Goal: Task Accomplishment & Management: Use online tool/utility

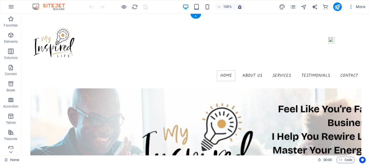
click at [270, 107] on figure at bounding box center [195, 151] width 331 height 127
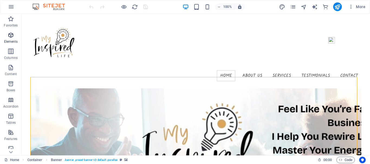
click at [9, 37] on icon "button" at bounding box center [11, 35] width 6 height 6
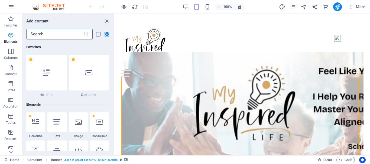
scroll to position [58, 0]
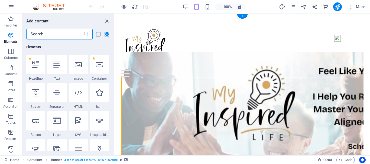
click at [191, 94] on figure at bounding box center [242, 110] width 242 height 117
drag, startPoint x: 104, startPoint y: 22, endPoint x: 86, endPoint y: 11, distance: 21.2
click at [104, 22] on icon "close panel" at bounding box center [107, 21] width 6 height 6
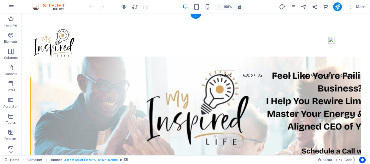
click at [147, 109] on figure at bounding box center [195, 115] width 331 height 117
click at [13, 67] on icon "button" at bounding box center [11, 67] width 6 height 6
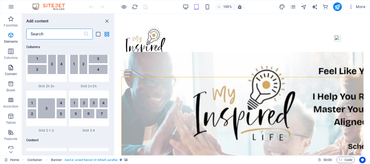
scroll to position [947, 0]
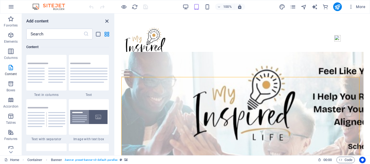
click at [107, 22] on icon "close panel" at bounding box center [107, 21] width 6 height 6
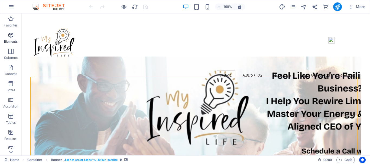
click at [13, 36] on icon "button" at bounding box center [11, 35] width 6 height 6
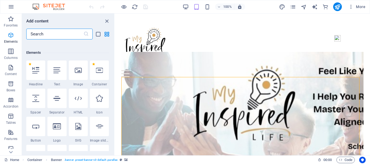
scroll to position [58, 0]
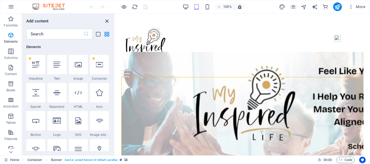
click at [107, 22] on icon "close panel" at bounding box center [107, 21] width 6 height 6
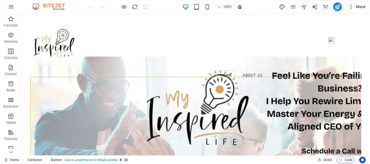
click at [361, 9] on span "More" at bounding box center [356, 6] width 17 height 5
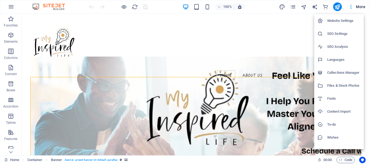
click at [289, 34] on div at bounding box center [185, 82] width 370 height 164
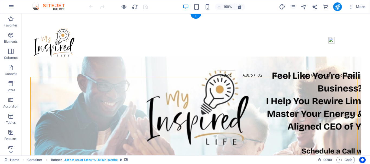
click at [306, 99] on figure at bounding box center [195, 115] width 331 height 117
select select "vh"
select select "header"
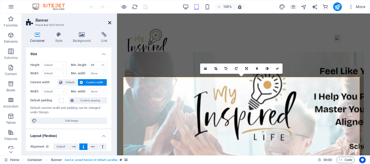
click at [110, 22] on icon at bounding box center [109, 23] width 3 height 4
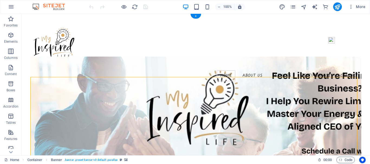
click at [164, 103] on figure at bounding box center [195, 115] width 331 height 117
select select "vh"
select select "header"
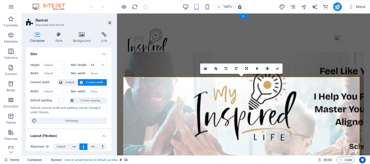
click at [176, 107] on figure at bounding box center [243, 110] width 240 height 117
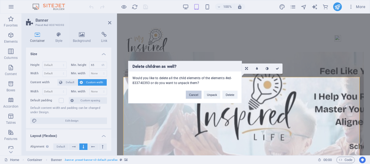
drag, startPoint x: 195, startPoint y: 93, endPoint x: 57, endPoint y: 71, distance: 139.8
click at [195, 93] on button "Cancel" at bounding box center [194, 95] width 16 height 8
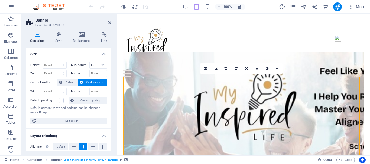
click at [111, 22] on aside "Banner Preset #ed-833740393 Container Style Background Link Size Height Default…" at bounding box center [69, 85] width 95 height 142
click at [109, 22] on icon at bounding box center [109, 23] width 3 height 4
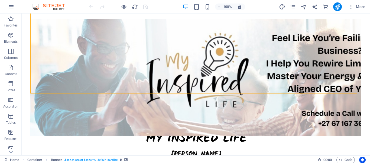
scroll to position [76, 0]
click at [218, 54] on figure at bounding box center [195, 77] width 331 height 117
select select "vh"
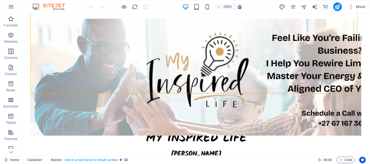
select select "header"
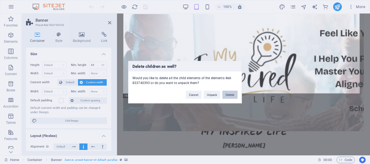
click at [231, 93] on button "Delete" at bounding box center [229, 95] width 15 height 8
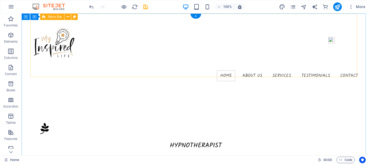
click at [185, 57] on div "Home About us Services Testimonials Contact" at bounding box center [195, 51] width 331 height 75
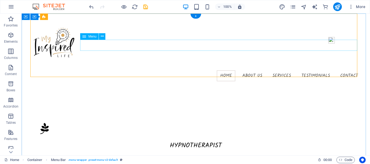
click at [188, 70] on nav "Home About us Services Testimonials Contact" at bounding box center [195, 75] width 331 height 11
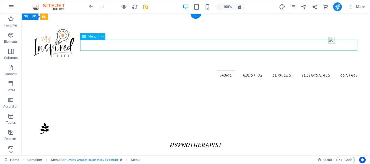
click at [188, 70] on nav "Home About us Services Testimonials Contact" at bounding box center [195, 75] width 331 height 11
select select
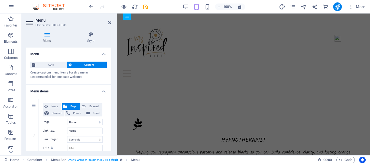
click at [108, 19] on h2 "Menu" at bounding box center [73, 20] width 76 height 5
click at [110, 23] on icon at bounding box center [109, 23] width 3 height 4
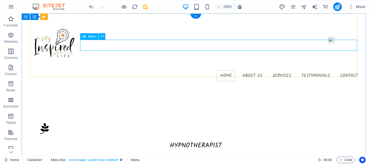
click at [211, 70] on nav "Home About us Services Testimonials Contact" at bounding box center [195, 75] width 331 height 11
select select
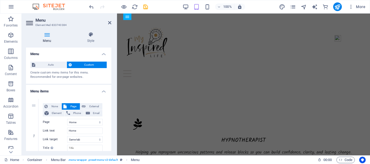
click at [111, 77] on div "Menu Style Menu Auto Custom Create custom menu items for this menu. Recommended…" at bounding box center [69, 92] width 94 height 128
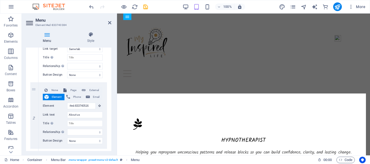
click at [110, 20] on h2 "Menu" at bounding box center [73, 20] width 76 height 5
click at [110, 23] on icon at bounding box center [109, 23] width 3 height 4
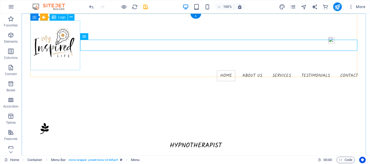
click at [59, 40] on div at bounding box center [195, 46] width 331 height 50
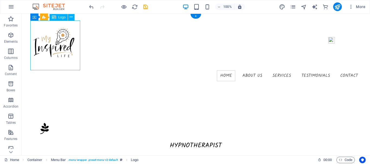
click at [59, 40] on div at bounding box center [195, 46] width 331 height 50
select select "px"
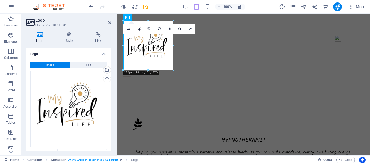
scroll to position [65, 0]
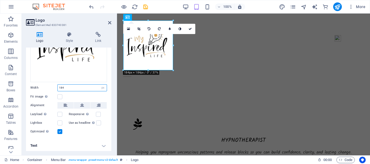
click at [87, 86] on input "184" at bounding box center [82, 88] width 49 height 6
click at [111, 22] on aside "Logo Element #ed-833740381 Logo Style Link Logo Image Text Drag files here, cli…" at bounding box center [69, 85] width 95 height 142
click at [109, 22] on icon at bounding box center [109, 23] width 3 height 4
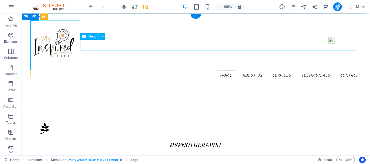
click at [251, 70] on nav "Home About us Services Testimonials Contact" at bounding box center [195, 75] width 331 height 11
click at [252, 70] on nav "Home About us Services Testimonials Contact" at bounding box center [195, 75] width 331 height 11
click at [248, 70] on nav "Home About us Services Testimonials Contact" at bounding box center [195, 75] width 331 height 11
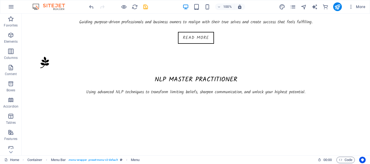
scroll to position [206, 0]
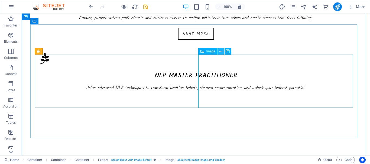
click at [220, 52] on icon at bounding box center [220, 52] width 3 height 6
click at [221, 51] on icon at bounding box center [220, 52] width 3 height 6
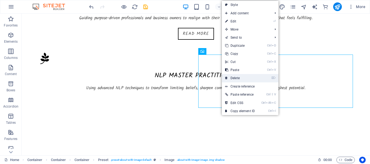
click at [237, 77] on link "⌦ Delete" at bounding box center [240, 78] width 36 height 8
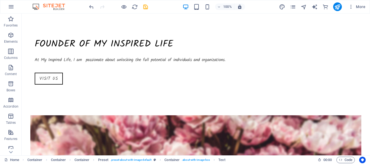
scroll to position [325, 0]
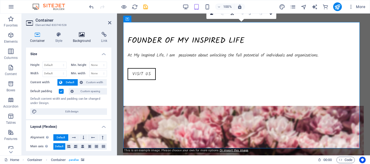
click at [82, 40] on h4 "Background" at bounding box center [83, 37] width 28 height 11
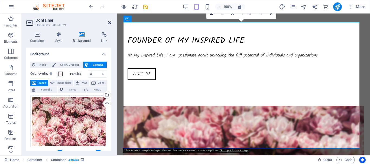
click at [110, 22] on icon at bounding box center [109, 23] width 3 height 4
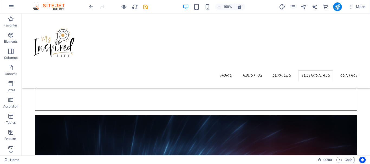
scroll to position [1341, 0]
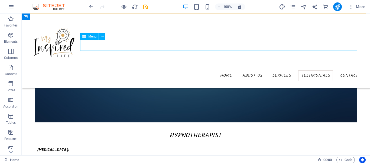
click at [223, 70] on nav "Home About us Services Testimonials Contact" at bounding box center [195, 75] width 331 height 11
click at [227, 70] on nav "Home About us Services Testimonials Contact" at bounding box center [195, 75] width 331 height 11
select select
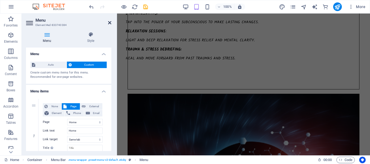
click at [110, 22] on icon at bounding box center [109, 23] width 3 height 4
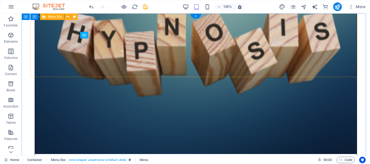
scroll to position [0, 0]
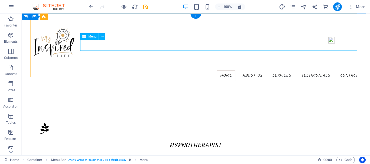
click at [207, 70] on nav "Home About us Services Testimonials Contact" at bounding box center [195, 75] width 331 height 11
select select
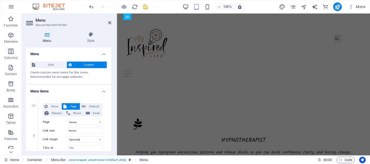
click at [111, 76] on div "Menu Style Menu Auto Custom Create custom menu items for this menu. Recommended…" at bounding box center [69, 92] width 94 height 128
click at [111, 75] on div "Menu Style Menu Auto Custom Create custom menu items for this menu. Recommended…" at bounding box center [69, 92] width 94 height 128
click at [88, 141] on select "New tab Same tab Overlay" at bounding box center [84, 139] width 35 height 6
click at [209, 68] on div "Home About us Services Testimonials Contact" at bounding box center [243, 49] width 240 height 70
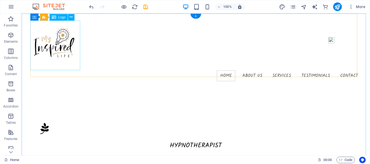
click at [67, 54] on div at bounding box center [195, 46] width 331 height 50
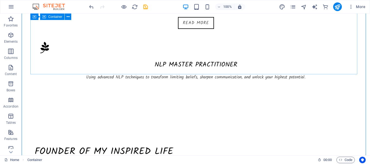
scroll to position [298, 0]
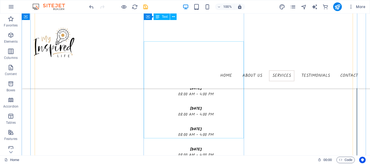
scroll to position [514, 0]
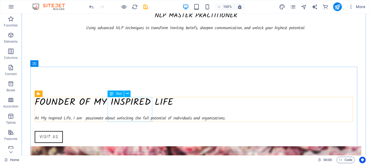
scroll to position [271, 0]
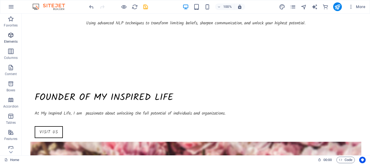
click at [7, 42] on p "Elements" at bounding box center [11, 42] width 14 height 4
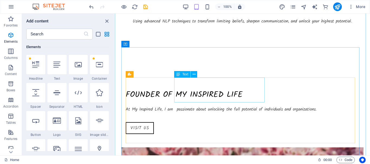
scroll to position [325, 0]
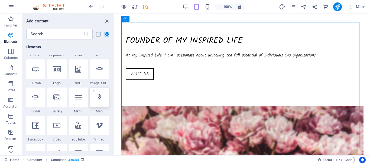
scroll to position [85, 0]
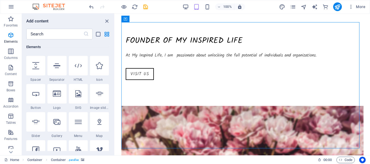
drag, startPoint x: 216, startPoint y: 84, endPoint x: 231, endPoint y: 57, distance: 31.4
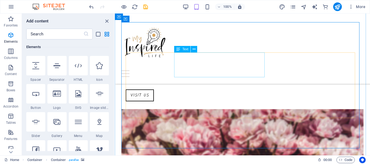
scroll to position [271, 0]
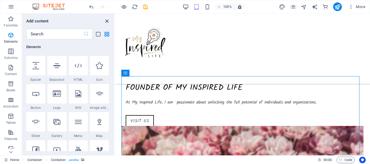
click at [109, 23] on icon "close panel" at bounding box center [107, 21] width 6 height 6
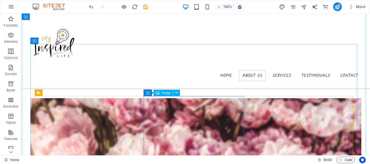
scroll to position [325, 0]
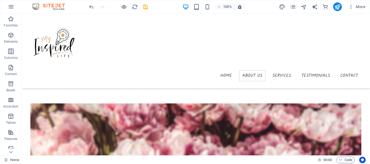
click at [197, 104] on figure at bounding box center [195, 161] width 331 height 114
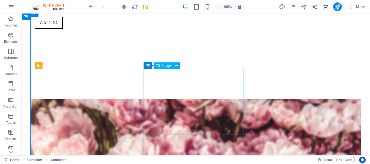
scroll to position [406, 0]
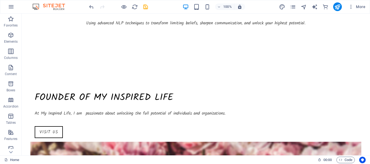
scroll to position [298, 0]
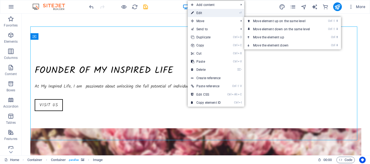
click at [212, 14] on link "⏎ Edit" at bounding box center [206, 13] width 36 height 8
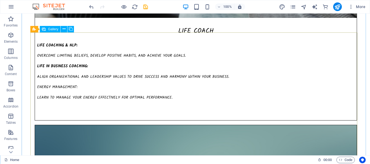
scroll to position [1191, 0]
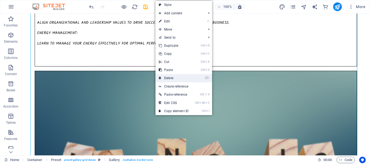
click at [172, 74] on link "⌦ Delete" at bounding box center [173, 78] width 36 height 8
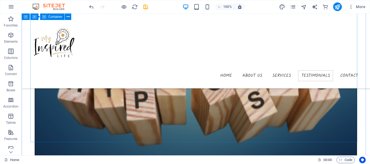
scroll to position [1248, 0]
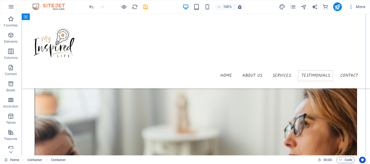
scroll to position [680, 0]
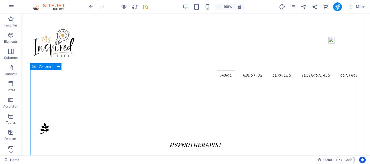
scroll to position [27, 0]
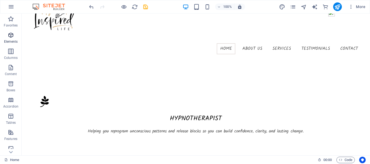
click at [11, 41] on p "Elements" at bounding box center [11, 42] width 14 height 4
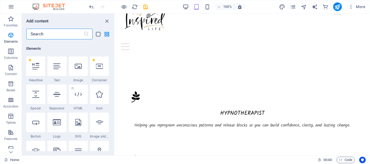
scroll to position [31, 0]
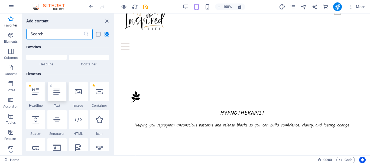
click at [57, 91] on icon at bounding box center [56, 91] width 7 height 7
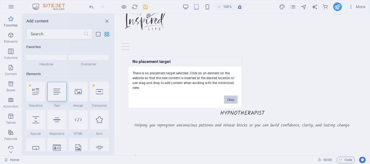
drag, startPoint x: 229, startPoint y: 103, endPoint x: 114, endPoint y: 88, distance: 116.4
click at [229, 103] on button "Okay" at bounding box center [231, 100] width 14 height 8
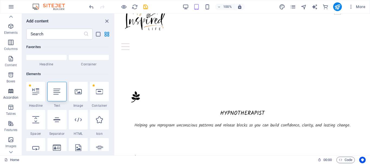
scroll to position [0, 0]
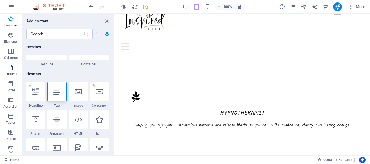
click at [12, 70] on icon "button" at bounding box center [11, 67] width 6 height 6
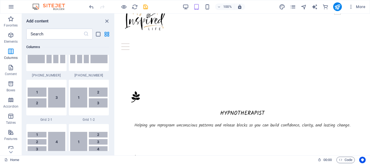
scroll to position [568, 0]
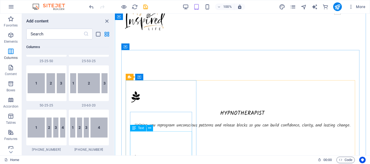
click at [140, 130] on span "Text" at bounding box center [141, 128] width 6 height 3
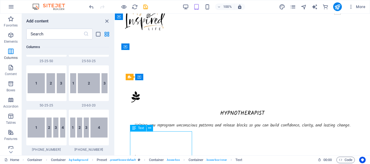
click at [140, 130] on span "Text" at bounding box center [141, 128] width 6 height 3
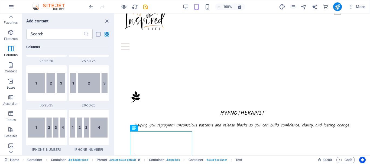
scroll to position [0, 0]
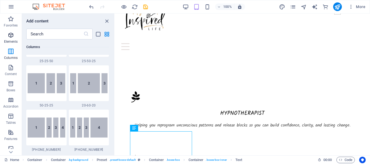
click at [13, 34] on icon "button" at bounding box center [11, 35] width 6 height 6
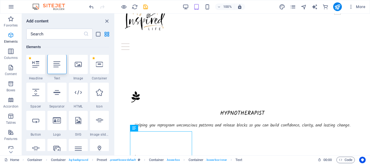
scroll to position [58, 0]
click at [140, 29] on div at bounding box center [242, 19] width 242 height 50
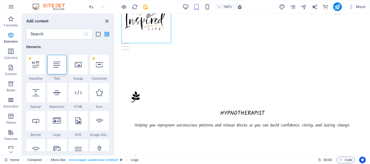
click at [105, 22] on icon "close panel" at bounding box center [107, 21] width 6 height 6
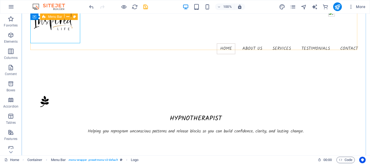
scroll to position [0, 0]
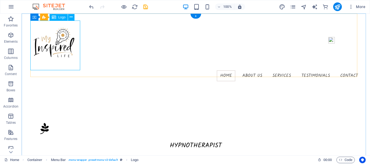
click at [73, 45] on div at bounding box center [195, 46] width 331 height 50
click at [73, 18] on icon at bounding box center [71, 17] width 3 height 6
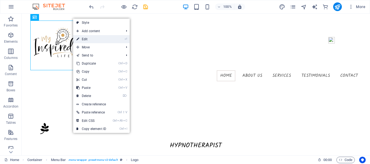
click at [113, 40] on li "⏎ Edit" at bounding box center [101, 39] width 57 height 8
click at [82, 39] on link "⏎ Edit" at bounding box center [91, 39] width 36 height 8
select select "px"
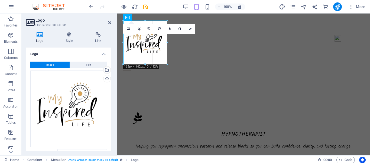
drag, startPoint x: 173, startPoint y: 45, endPoint x: 167, endPoint y: 48, distance: 6.8
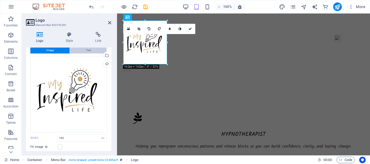
scroll to position [11, 0]
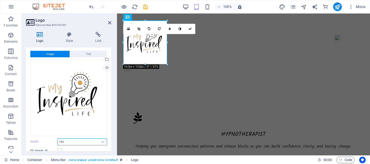
click at [80, 140] on input "162" at bounding box center [82, 142] width 49 height 6
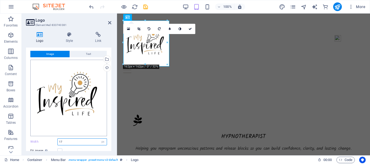
type input "1"
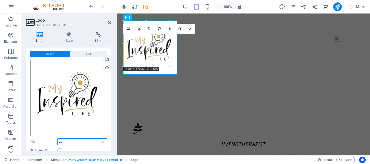
type input "2"
type input "162"
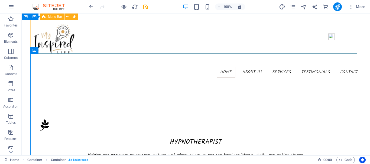
scroll to position [0, 0]
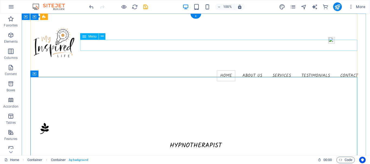
click at [225, 70] on nav "Home About us Services Testimonials Contact" at bounding box center [195, 75] width 331 height 11
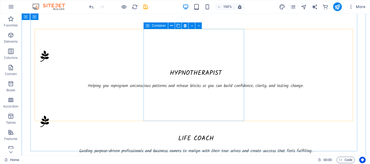
scroll to position [81, 0]
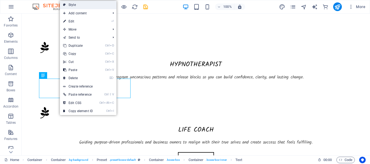
click at [103, 7] on link "Style" at bounding box center [88, 5] width 57 height 8
select select "px"
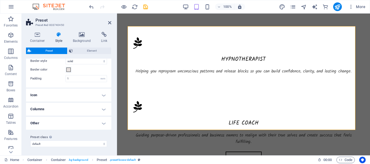
scroll to position [127, 0]
click at [101, 120] on h4 "Other" at bounding box center [68, 123] width 85 height 13
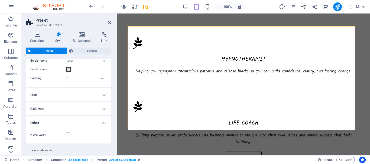
scroll to position [141, 0]
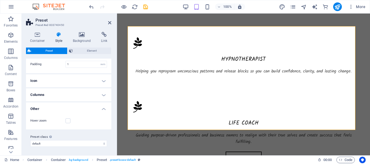
click at [101, 109] on h4 "Other" at bounding box center [68, 108] width 85 height 10
click at [103, 92] on h4 "Icon" at bounding box center [68, 94] width 85 height 13
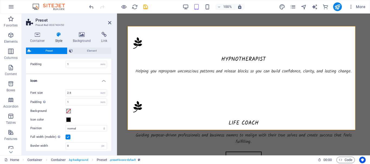
click at [102, 79] on h4 "Icon" at bounding box center [68, 79] width 85 height 10
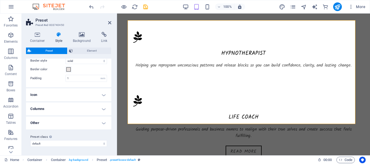
scroll to position [100, 0]
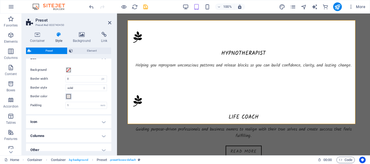
click at [68, 97] on span at bounding box center [68, 96] width 4 height 4
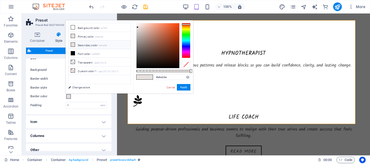
click at [188, 26] on div at bounding box center [186, 40] width 9 height 35
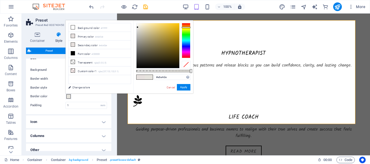
click at [188, 27] on div at bounding box center [186, 40] width 9 height 35
click at [188, 26] on div at bounding box center [186, 40] width 9 height 35
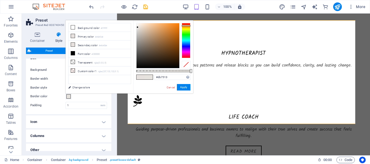
click at [175, 29] on div at bounding box center [157, 45] width 43 height 45
type input "#f17908"
click at [178, 25] on div at bounding box center [157, 45] width 43 height 45
click at [183, 88] on button "Apply" at bounding box center [184, 87] width 14 height 6
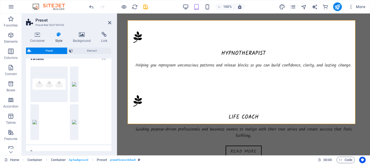
scroll to position [0, 0]
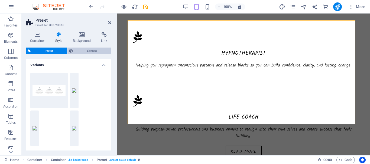
click at [96, 50] on span "Element" at bounding box center [91, 51] width 35 height 6
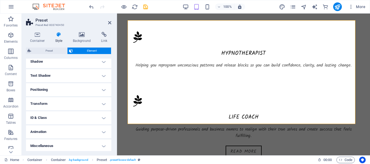
scroll to position [135, 0]
click at [100, 74] on h4 "Text Shadow" at bounding box center [68, 75] width 85 height 13
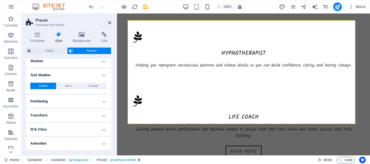
click at [100, 74] on h4 "Text Shadow" at bounding box center [68, 74] width 85 height 10
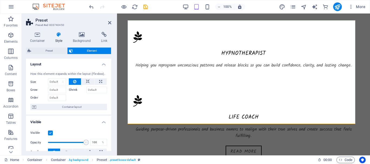
scroll to position [0, 0]
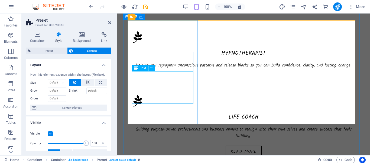
click at [154, 69] on div "Helping you reprogram unconscious patterns and release blocks so you can build …" at bounding box center [243, 65] width 223 height 6
click at [154, 67] on button at bounding box center [151, 68] width 6 height 6
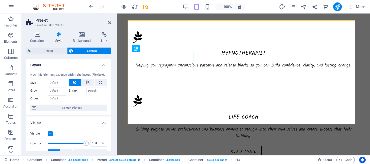
click at [103, 65] on h4 "Layout" at bounding box center [68, 64] width 85 height 10
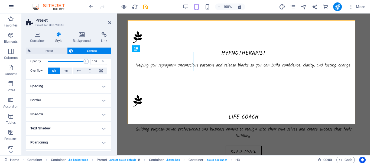
click at [12, 9] on icon "button" at bounding box center [11, 7] width 6 height 6
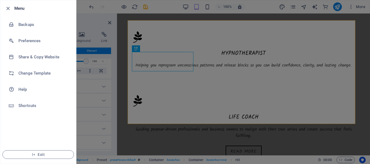
click at [100, 31] on div at bounding box center [185, 82] width 370 height 164
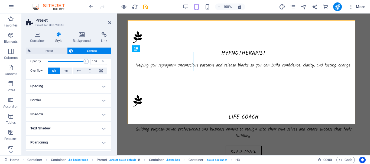
click at [353, 8] on icon "button" at bounding box center [350, 6] width 5 height 5
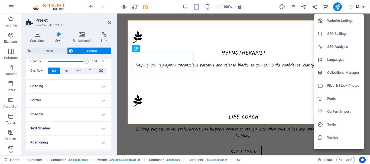
click at [331, 98] on h6 "Fonts" at bounding box center [343, 99] width 33 height 6
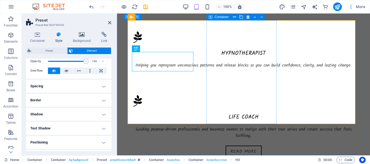
select select "popularity"
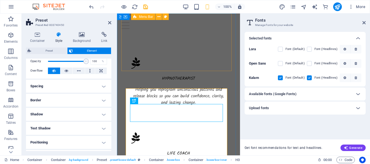
scroll to position [54, 0]
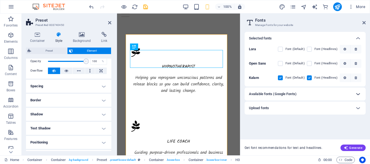
click at [357, 94] on icon at bounding box center [357, 94] width 6 height 6
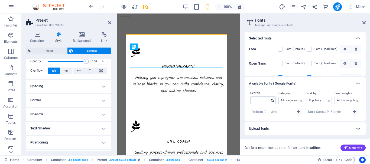
click at [361, 126] on icon at bounding box center [357, 129] width 6 height 6
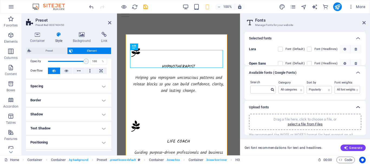
click at [359, 108] on icon at bounding box center [357, 107] width 6 height 6
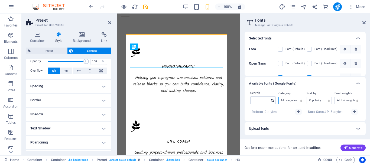
click at [300, 101] on select "All categories serif display monospace sans-serif handwriting" at bounding box center [290, 100] width 25 height 7
click at [328, 101] on select "Name Category Popularity" at bounding box center [319, 100] width 25 height 7
click at [358, 100] on select "All font weights 100 100italic 200 200italic 300 300italic 500 500italic 600 60…" at bounding box center [346, 100] width 25 height 7
click at [300, 101] on select "All categories serif display monospace sans-serif handwriting" at bounding box center [290, 100] width 25 height 7
click at [354, 84] on div at bounding box center [357, 83] width 13 height 13
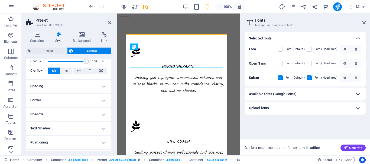
click at [359, 95] on icon at bounding box center [357, 94] width 6 height 6
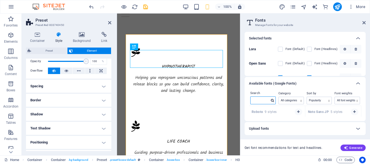
click at [260, 100] on input "text" at bounding box center [259, 100] width 19 height 7
type input "[PERSON_NAME]"
click at [272, 112] on span "[PERSON_NAME] 4 styles" at bounding box center [271, 112] width 40 height 4
click at [272, 101] on icon at bounding box center [272, 100] width 3 height 3
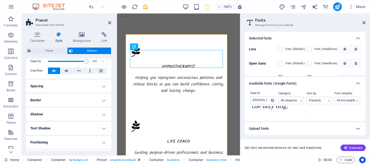
click at [294, 110] on textarea "The quick brown fox jumps over the lazy dog." at bounding box center [277, 101] width 56 height 30
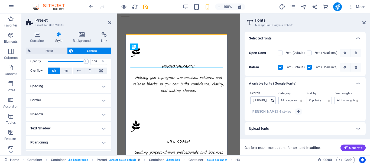
scroll to position [0, 0]
click at [259, 111] on strong "[PERSON_NAME]" at bounding box center [265, 112] width 28 height 4
click at [295, 111] on button "button" at bounding box center [298, 112] width 8 height 6
click at [270, 103] on div at bounding box center [272, 101] width 6 height 5
click at [272, 102] on icon at bounding box center [272, 101] width 3 height 3
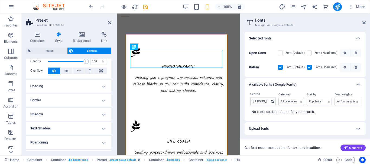
drag, startPoint x: 281, startPoint y: 52, endPoint x: 280, endPoint y: 65, distance: 12.3
click at [281, 53] on label at bounding box center [280, 53] width 5 height 5
click at [0, 0] on Sans "checkbox" at bounding box center [0, 0] width 0 height 0
click at [280, 65] on label at bounding box center [280, 67] width 5 height 5
click at [0, 0] on input "checkbox" at bounding box center [0, 0] width 0 height 0
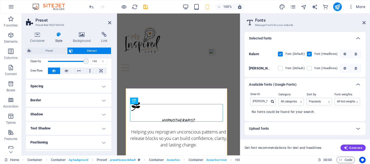
click at [309, 54] on label at bounding box center [309, 54] width 5 height 5
click at [0, 0] on input "checkbox" at bounding box center [0, 0] width 0 height 0
click at [191, 113] on div "Hypnotherapist" at bounding box center [178, 120] width 97 height 14
click at [266, 102] on input "[PERSON_NAME]" at bounding box center [259, 101] width 19 height 7
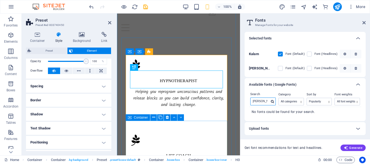
scroll to position [27, 0]
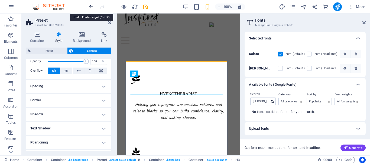
click at [92, 7] on icon "undo" at bounding box center [91, 7] width 6 height 6
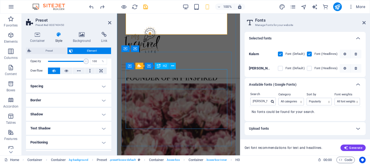
scroll to position [244, 0]
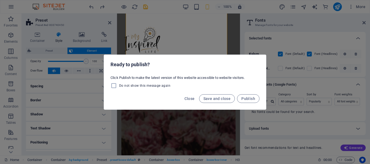
click at [185, 27] on div "Ready to publish? Click Publish to make the latest version of this website acce…" at bounding box center [185, 82] width 370 height 164
click at [191, 98] on span "Close" at bounding box center [189, 99] width 10 height 4
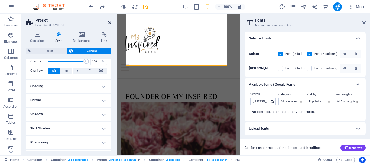
drag, startPoint x: 111, startPoint y: 21, endPoint x: 90, endPoint y: 7, distance: 25.1
click at [111, 21] on icon at bounding box center [109, 23] width 3 height 4
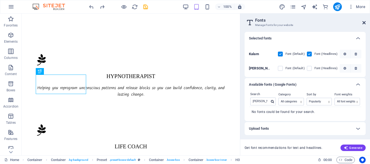
click at [362, 21] on icon at bounding box center [363, 23] width 3 height 4
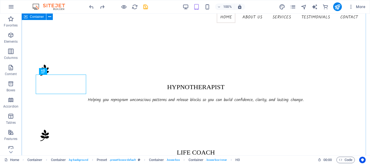
scroll to position [64, 0]
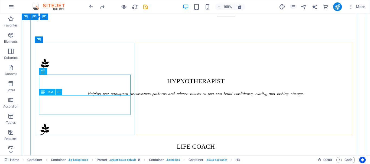
click at [67, 97] on div "Helping you reprogram unconscious patterns and release blocks so you can build …" at bounding box center [195, 94] width 313 height 6
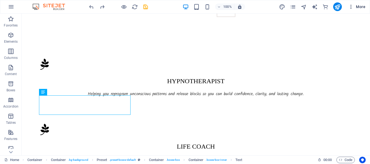
click at [356, 6] on span "More" at bounding box center [356, 6] width 17 height 5
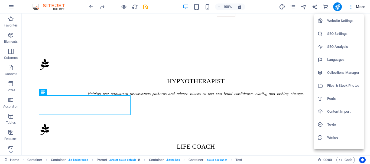
click at [336, 97] on h6 "Fonts" at bounding box center [343, 99] width 33 height 6
select select "popularity"
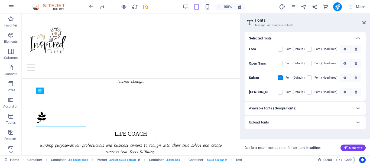
scroll to position [58, 0]
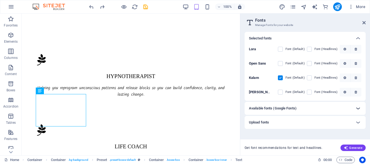
click at [359, 108] on icon at bounding box center [357, 108] width 6 height 6
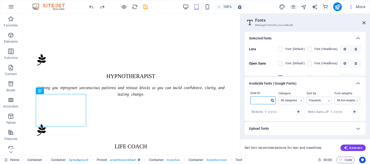
click at [262, 101] on input "text" at bounding box center [259, 100] width 19 height 7
type input "[PERSON_NAME]"
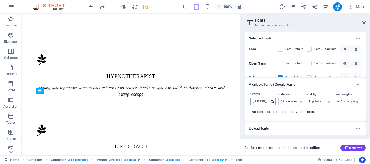
click at [272, 101] on icon at bounding box center [272, 101] width 3 height 3
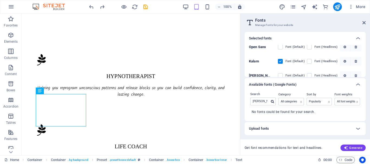
scroll to position [24, 0]
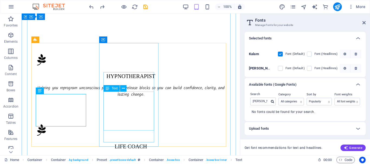
click at [133, 156] on div "Guiding purpose-driven professionals and business owners to realign with their …" at bounding box center [131, 165] width 190 height 19
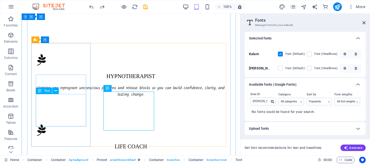
click at [74, 98] on div "Helping you reprogram unconscious patterns and release blocks so you can build …" at bounding box center [131, 91] width 190 height 13
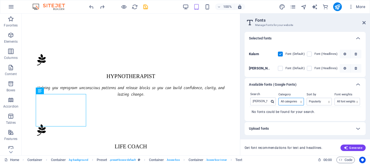
click at [300, 102] on select "All categories serif display monospace sans-serif handwriting" at bounding box center [290, 101] width 25 height 7
click at [278, 98] on select "All categories serif display monospace sans-serif handwriting" at bounding box center [290, 101] width 25 height 7
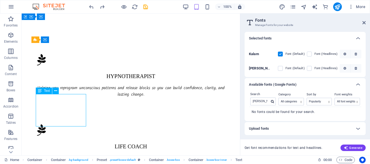
drag, startPoint x: 41, startPoint y: 96, endPoint x: 52, endPoint y: 98, distance: 10.5
click at [62, 98] on div "Helping you reprogram unconscious patterns and release blocks so you can build …" at bounding box center [131, 91] width 190 height 13
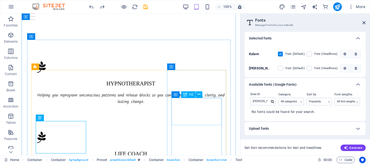
scroll to position [58, 0]
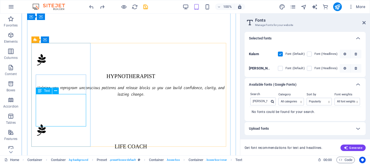
click at [68, 98] on div "Helping you reprogram unconscious patterns and release blocks so you can build …" at bounding box center [131, 91] width 190 height 13
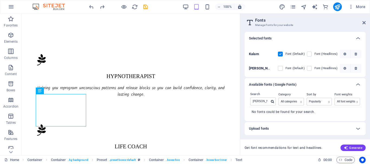
click at [278, 53] on label at bounding box center [280, 54] width 5 height 5
click at [0, 0] on input "checkbox" at bounding box center [0, 0] width 0 height 0
click at [278, 68] on label at bounding box center [280, 68] width 5 height 5
click at [0, 0] on input "checkbox" at bounding box center [0, 0] width 0 height 0
click at [308, 69] on label at bounding box center [309, 68] width 5 height 5
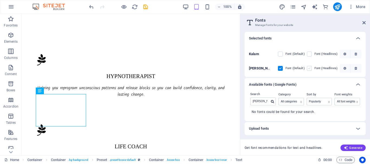
click at [0, 0] on input "checkbox" at bounding box center [0, 0] width 0 height 0
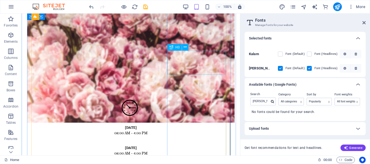
scroll to position [549, 0]
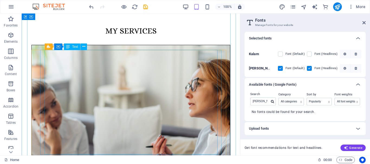
scroll to position [873, 0]
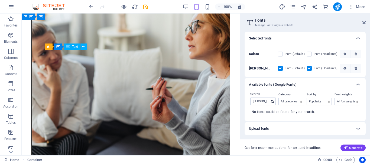
drag, startPoint x: 133, startPoint y: 64, endPoint x: 126, endPoint y: 65, distance: 7.0
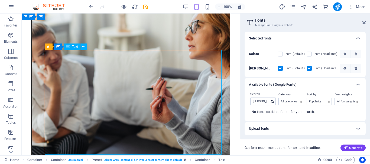
drag, startPoint x: 132, startPoint y: 66, endPoint x: 124, endPoint y: 67, distance: 7.9
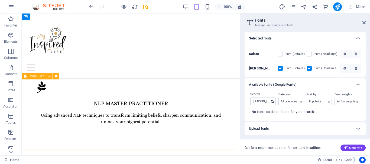
scroll to position [166, 0]
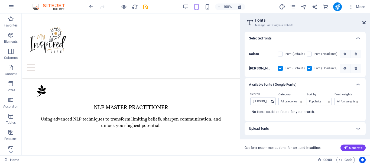
click at [364, 21] on icon at bounding box center [363, 23] width 3 height 4
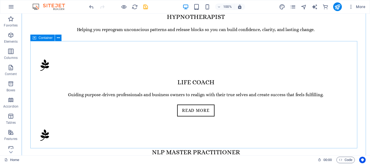
scroll to position [216, 0]
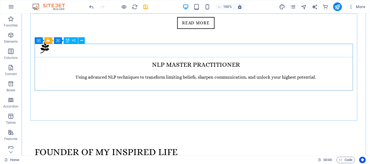
click at [182, 146] on div "Founder of my inspired life" at bounding box center [196, 152] width 322 height 13
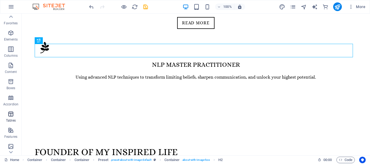
scroll to position [0, 0]
click at [351, 6] on icon "button" at bounding box center [350, 6] width 5 height 5
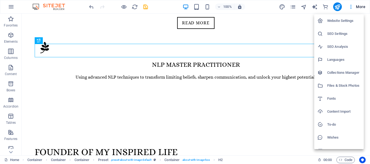
click at [287, 92] on div at bounding box center [185, 82] width 370 height 164
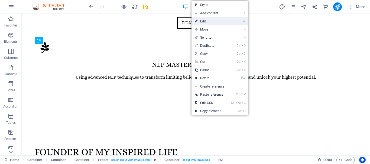
click at [212, 19] on link "⏎ Edit" at bounding box center [209, 21] width 36 height 8
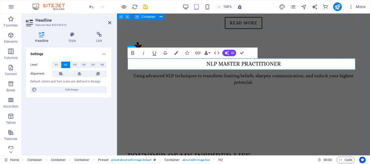
scroll to position [213, 0]
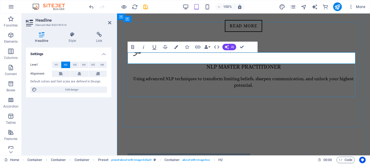
click at [252, 154] on h2 "Founder of my inspired life" at bounding box center [242, 159] width 231 height 11
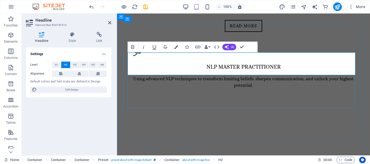
click at [139, 154] on h2 "Founder of my inspired life ‌" at bounding box center [242, 165] width 231 height 23
click at [251, 154] on h2 "Founder of my inspired life [PERSON_NAME]" at bounding box center [242, 165] width 231 height 23
click at [211, 154] on h2 "Founder of my inspired life: [PERSON_NAME]" at bounding box center [242, 165] width 231 height 23
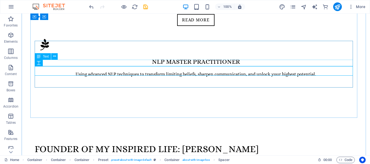
click at [236, 162] on div "At My Inspired Life, I am passionate about unlocking the full potential of indi…" at bounding box center [196, 165] width 322 height 6
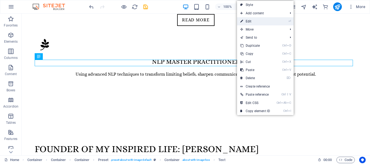
click at [253, 22] on link "⏎ Edit" at bounding box center [255, 21] width 36 height 8
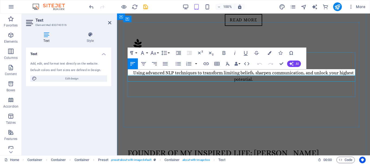
scroll to position [213, 0]
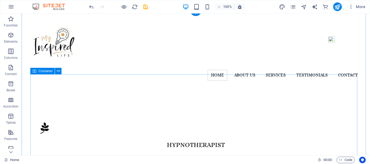
scroll to position [0, 0]
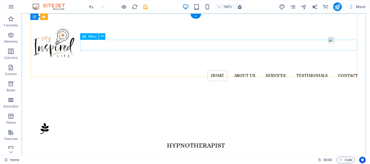
click at [239, 70] on nav "Home About us Services Testimonials Contact" at bounding box center [195, 75] width 331 height 11
select select
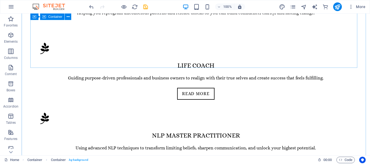
scroll to position [108, 0]
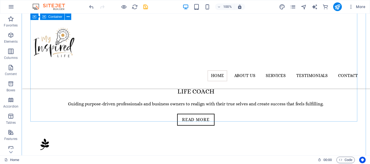
click at [245, 101] on div "Hypnotherapist Helping you reprogram unconscious patterns and release blocks so…" at bounding box center [195, 58] width 331 height 307
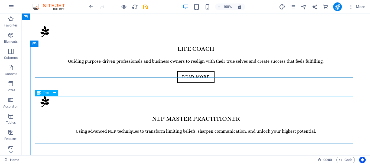
scroll to position [216, 0]
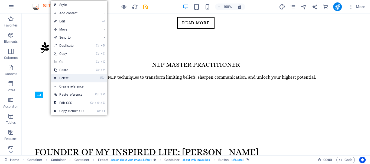
click at [77, 77] on link "⌦ Delete" at bounding box center [69, 78] width 36 height 8
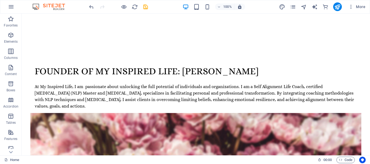
scroll to position [298, 0]
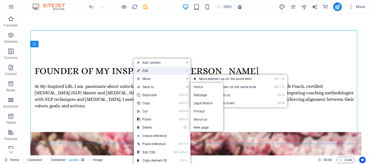
click at [159, 68] on link "⏎ Edit" at bounding box center [152, 71] width 36 height 8
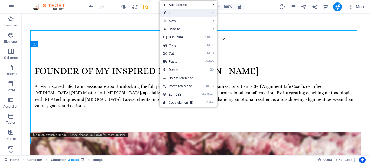
click at [180, 13] on link "⏎ Edit" at bounding box center [178, 13] width 36 height 8
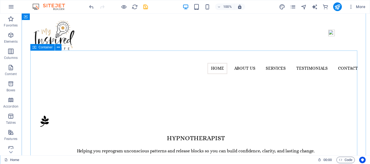
scroll to position [0, 0]
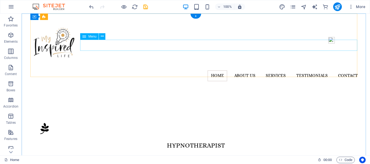
click at [270, 70] on nav "Home About us Services Testimonials Contact" at bounding box center [195, 75] width 331 height 11
click at [238, 70] on nav "Home About us Services Testimonials Contact" at bounding box center [195, 75] width 331 height 11
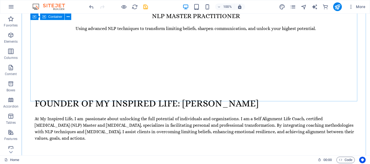
scroll to position [298, 0]
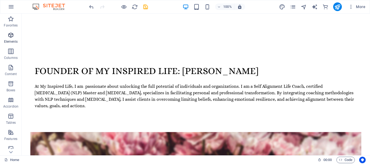
click at [12, 39] on span "Elements" at bounding box center [11, 38] width 22 height 13
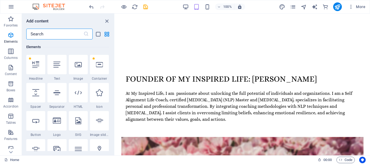
scroll to position [293, 0]
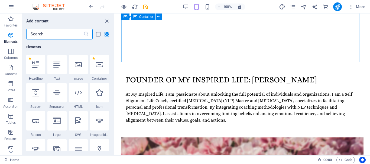
click at [143, 44] on div "Founder of my inspired life: [PERSON_NAME] At My Inspired Life, I am passionate…" at bounding box center [242, 103] width 242 height 119
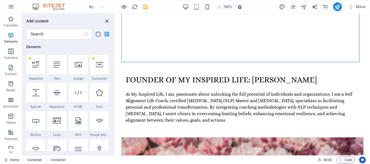
drag, startPoint x: 106, startPoint y: 21, endPoint x: 89, endPoint y: 11, distance: 19.4
click at [106, 21] on icon "close panel" at bounding box center [107, 21] width 6 height 6
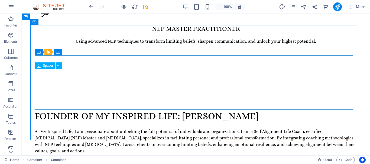
scroll to position [284, 0]
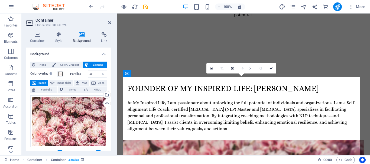
scroll to position [282, 0]
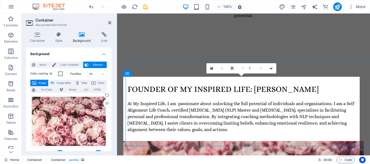
click at [65, 58] on div "None Color / Gradient Element Stretch background to full-width Color overlay Pl…" at bounding box center [68, 156] width 85 height 199
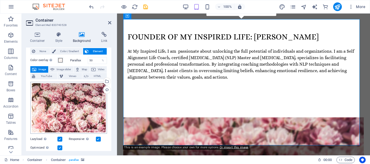
scroll to position [0, 0]
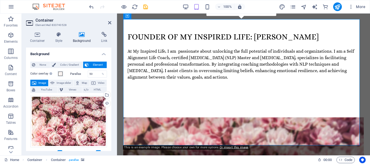
click at [41, 82] on span "Image" at bounding box center [42, 83] width 9 height 6
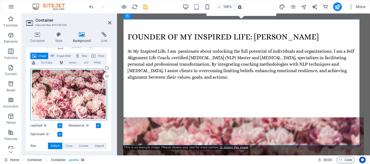
click at [69, 88] on div "Drag files here, click to choose files or select files from Files or our free s…" at bounding box center [68, 94] width 77 height 52
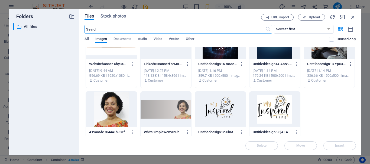
scroll to position [44, 0]
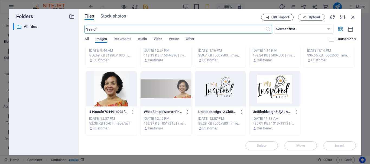
click at [216, 82] on div at bounding box center [220, 88] width 51 height 35
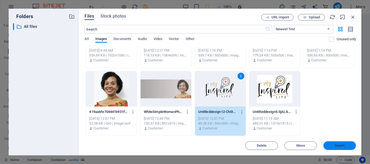
click at [346, 143] on button "Insert" at bounding box center [339, 146] width 32 height 9
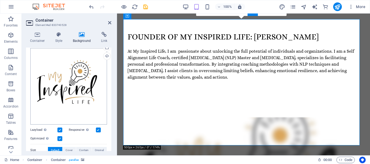
scroll to position [47, 0]
click at [67, 83] on div "Drag files here, click to choose files or select files from Files or our free s…" at bounding box center [68, 86] width 77 height 77
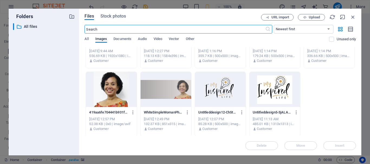
scroll to position [44, 0]
click at [311, 91] on div "Websitebanner-5by3XOibOhwZyLKv33XfpQ.png Websitebanner-5by3XOibOhwZyLKv33XfpQ.p…" at bounding box center [219, 69] width 271 height 133
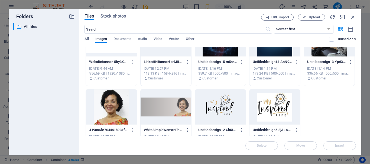
scroll to position [0, 0]
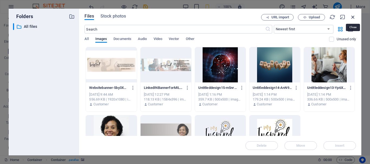
click at [353, 16] on icon "button" at bounding box center [353, 17] width 6 height 6
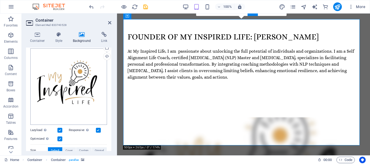
scroll to position [20, 0]
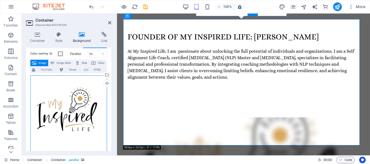
drag, startPoint x: 75, startPoint y: 87, endPoint x: 57, endPoint y: 90, distance: 18.3
click at [57, 90] on div "Drag files here, click to choose files or select files from Files or our free s…" at bounding box center [68, 113] width 77 height 77
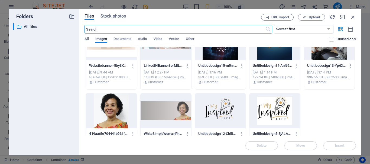
scroll to position [0, 0]
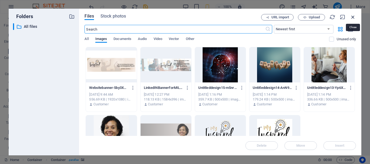
click at [352, 18] on icon "button" at bounding box center [353, 17] width 6 height 6
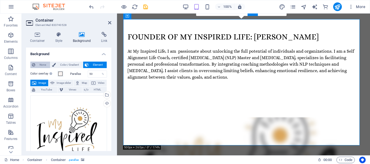
click at [41, 64] on span "None" at bounding box center [43, 65] width 12 height 6
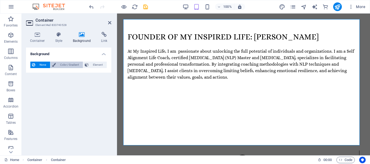
click at [75, 65] on span "Color / Gradient" at bounding box center [69, 65] width 24 height 6
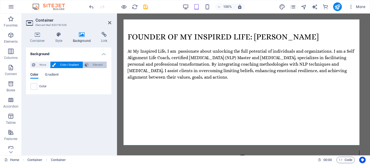
click at [92, 64] on span "Element" at bounding box center [97, 65] width 15 height 6
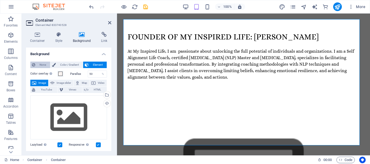
click at [45, 63] on span "None" at bounding box center [43, 65] width 12 height 6
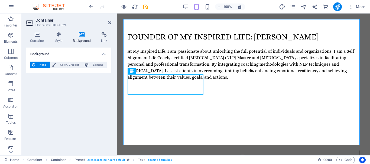
click at [110, 20] on h2 "Container" at bounding box center [73, 20] width 76 height 5
click at [107, 23] on header "Container Element #ed-833740528" at bounding box center [68, 21] width 85 height 14
drag, startPoint x: 108, startPoint y: 23, endPoint x: 87, endPoint y: 9, distance: 25.3
click at [108, 23] on icon at bounding box center [109, 23] width 3 height 4
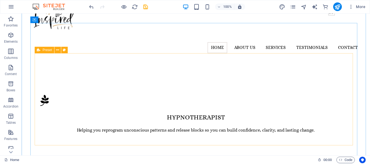
scroll to position [54, 0]
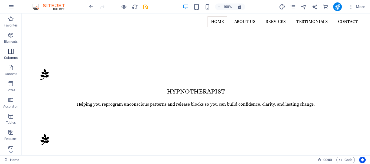
click at [13, 55] on span "Columns" at bounding box center [11, 54] width 22 height 13
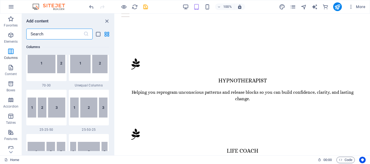
scroll to position [538, 0]
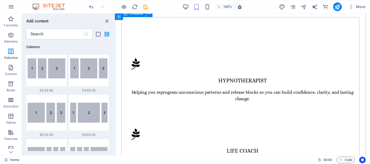
click at [177, 29] on div "Hypnotherapist Helping you reprogram unconscious patterns and release blocks so…" at bounding box center [242, 153] width 242 height 259
drag, startPoint x: 86, startPoint y: 5, endPoint x: 108, endPoint y: 19, distance: 25.8
click at [108, 19] on icon "close panel" at bounding box center [107, 21] width 6 height 6
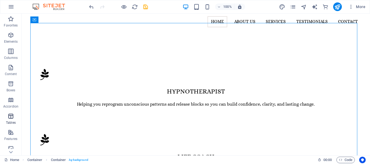
click at [12, 120] on span "Tables" at bounding box center [11, 119] width 22 height 13
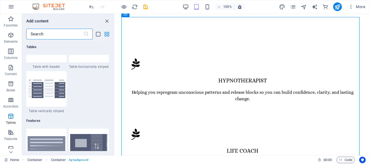
scroll to position [2036, 0]
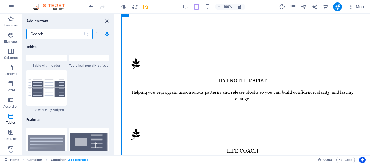
click at [106, 21] on icon "close panel" at bounding box center [107, 21] width 6 height 6
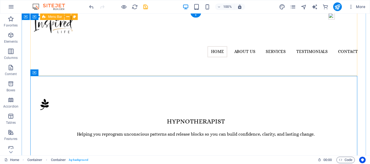
scroll to position [0, 0]
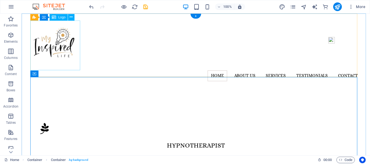
click at [56, 50] on div at bounding box center [195, 46] width 331 height 50
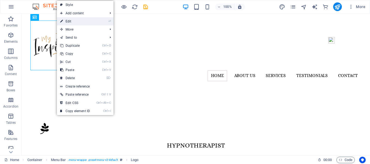
click at [75, 23] on link "⏎ Edit" at bounding box center [75, 21] width 36 height 8
select select "px"
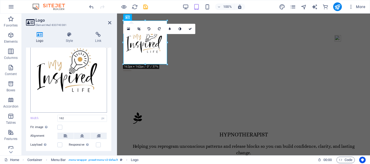
scroll to position [27, 0]
